Goal: Contribute content

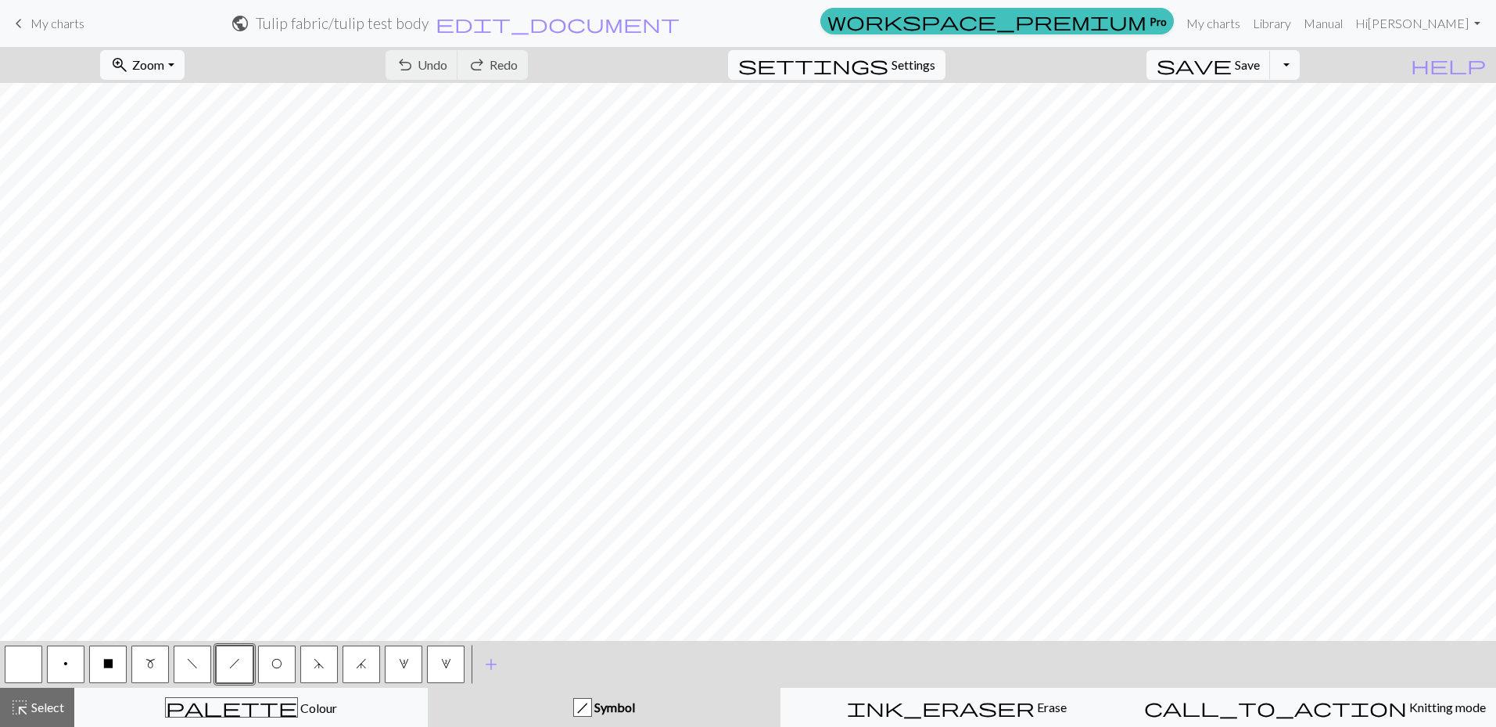
click at [199, 673] on button "f" at bounding box center [193, 664] width 38 height 38
drag, startPoint x: 229, startPoint y: 78, endPoint x: 506, endPoint y: 65, distance: 277.2
click at [458, 65] on button "undo Undo Undo" at bounding box center [422, 65] width 73 height 30
click at [776, 651] on div "< p X m f h O d j 3 2 > add Add a symbol" at bounding box center [748, 664] width 1496 height 47
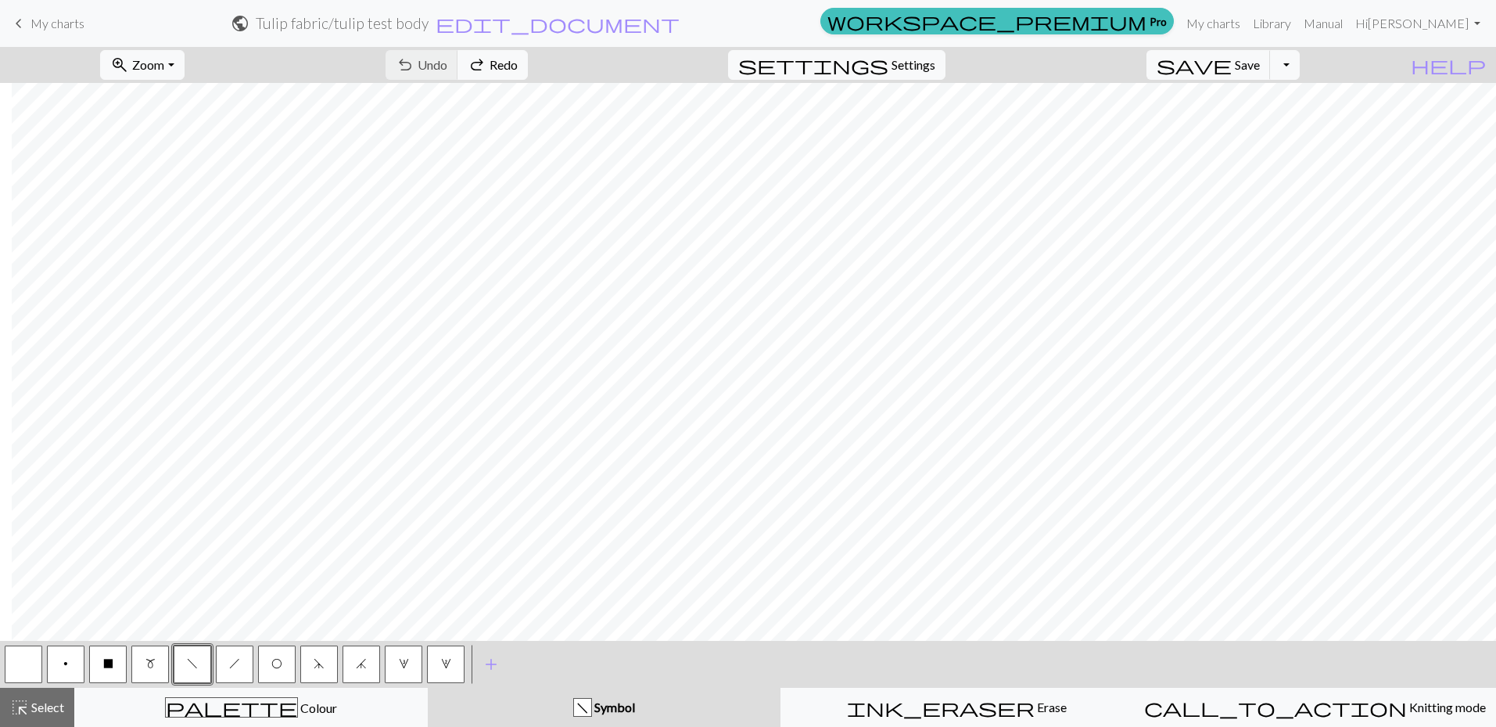
click at [311, 676] on button "d" at bounding box center [319, 664] width 38 height 38
click at [1260, 69] on span "Save" at bounding box center [1247, 64] width 25 height 15
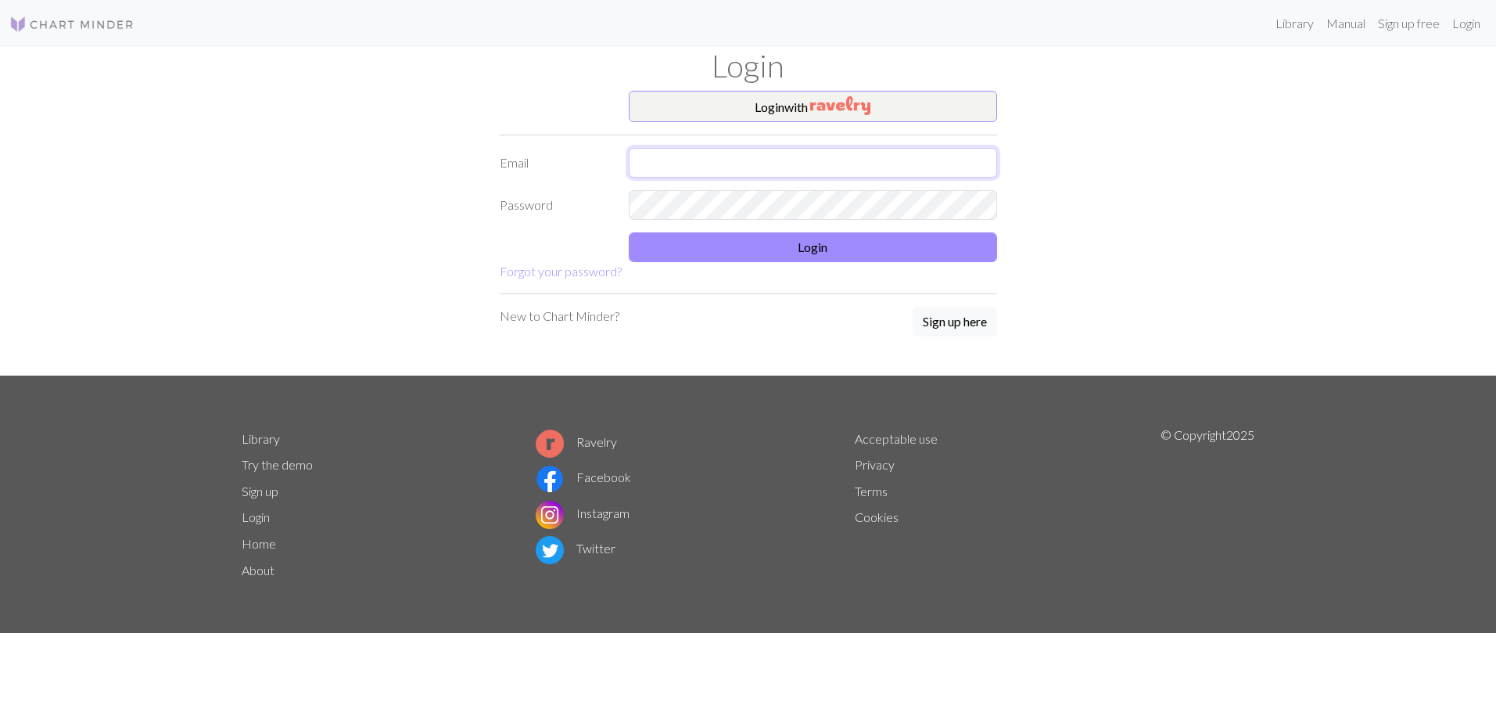
click at [839, 155] on input "text" at bounding box center [813, 163] width 368 height 30
type input "wendyc.design@gmail.com"
click at [805, 255] on button "Login" at bounding box center [813, 247] width 368 height 30
